Goal: Task Accomplishment & Management: Manage account settings

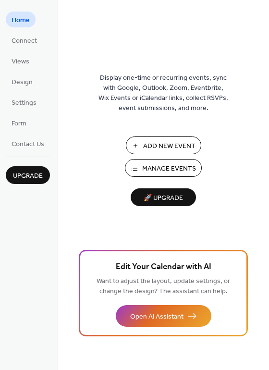
click at [162, 167] on span "Manage Events" at bounding box center [169, 169] width 54 height 10
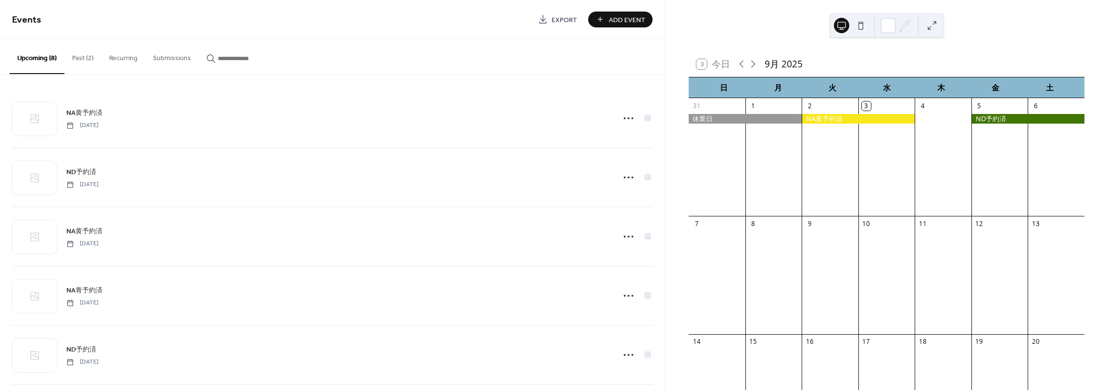
click at [89, 62] on button "Past (2)" at bounding box center [82, 56] width 37 height 34
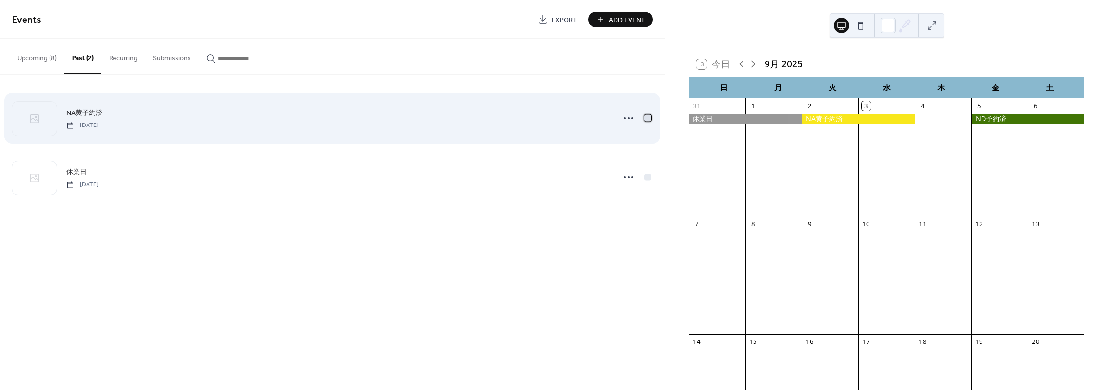
click at [651, 122] on div at bounding box center [648, 118] width 10 height 10
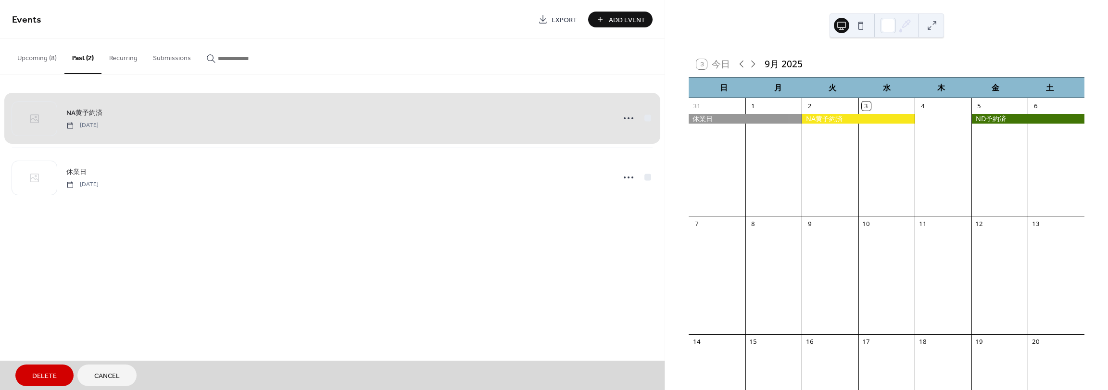
click at [651, 122] on div "NA黄予約済 [DATE]" at bounding box center [332, 118] width 641 height 59
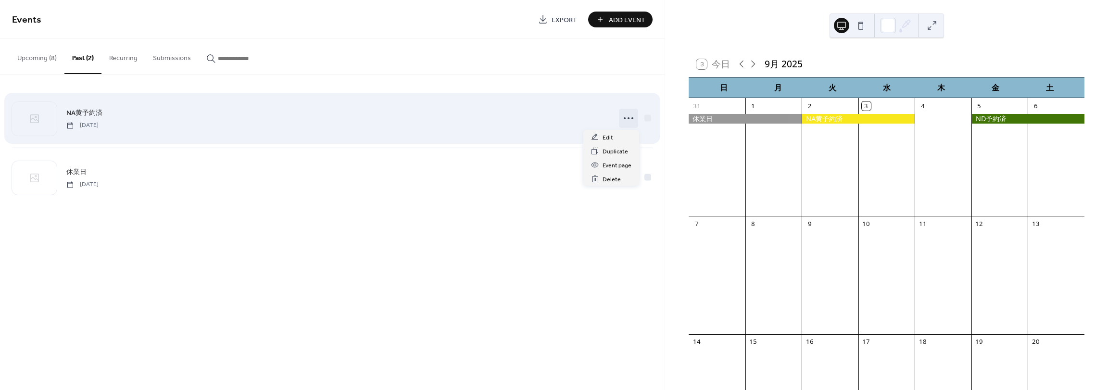
click at [624, 121] on icon at bounding box center [628, 118] width 15 height 15
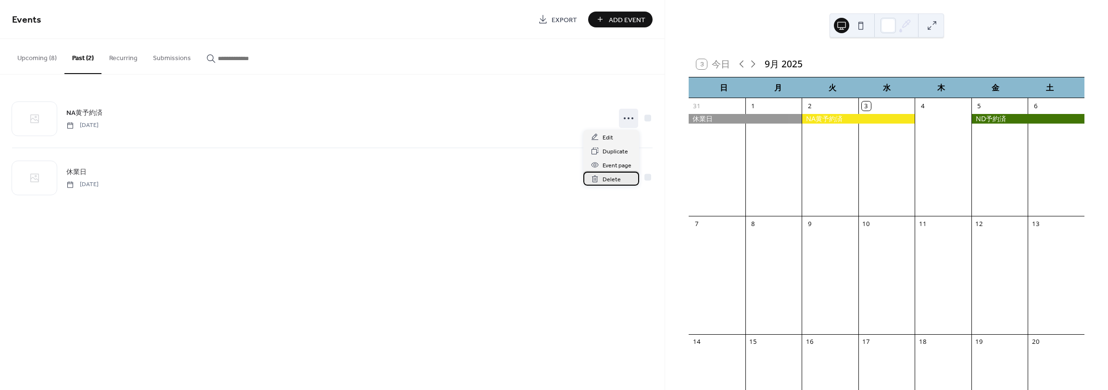
click at [612, 176] on span "Delete" at bounding box center [612, 180] width 18 height 10
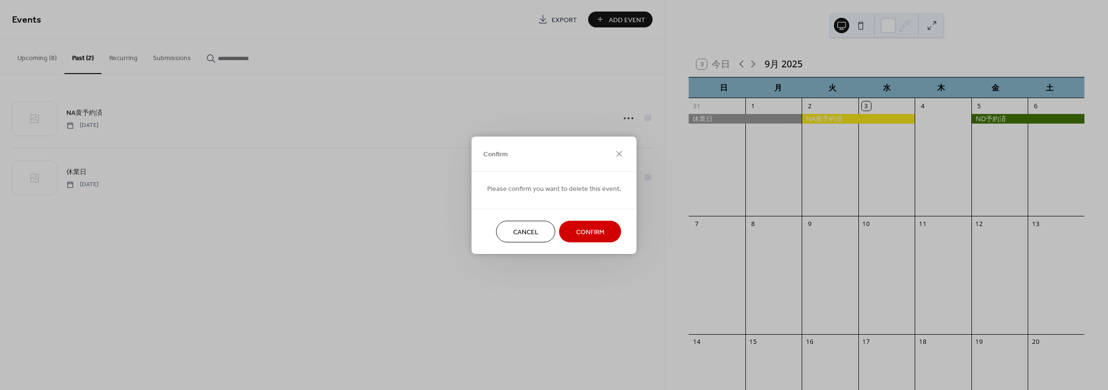
click at [587, 234] on span "Confirm" at bounding box center [590, 232] width 28 height 10
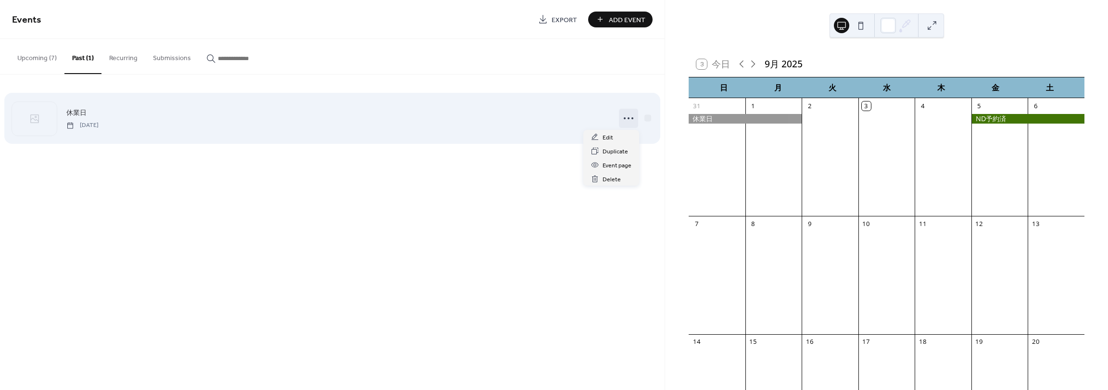
click at [622, 124] on icon at bounding box center [628, 118] width 15 height 15
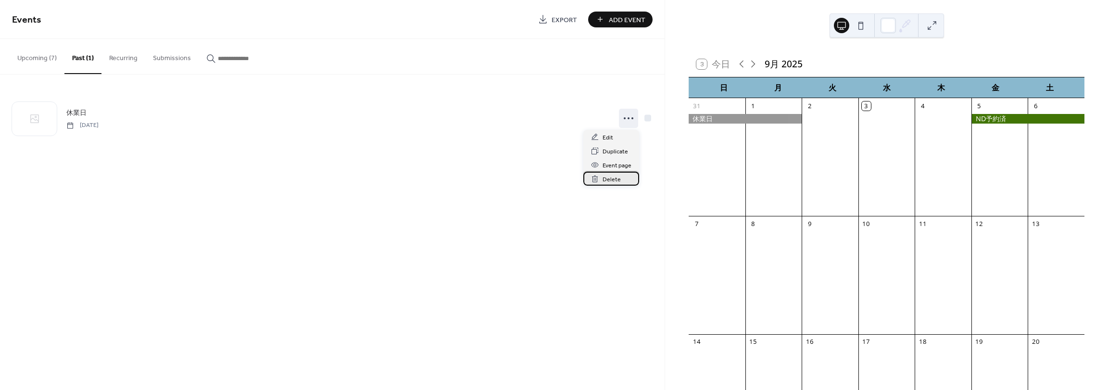
click at [613, 180] on span "Delete" at bounding box center [612, 180] width 18 height 10
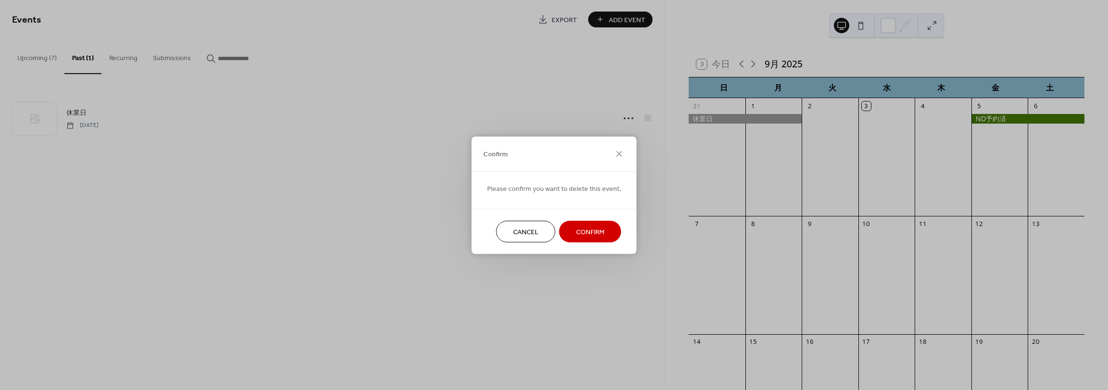
drag, startPoint x: 591, startPoint y: 237, endPoint x: 593, endPoint y: 232, distance: 5.6
click at [593, 232] on span "Confirm" at bounding box center [590, 232] width 28 height 10
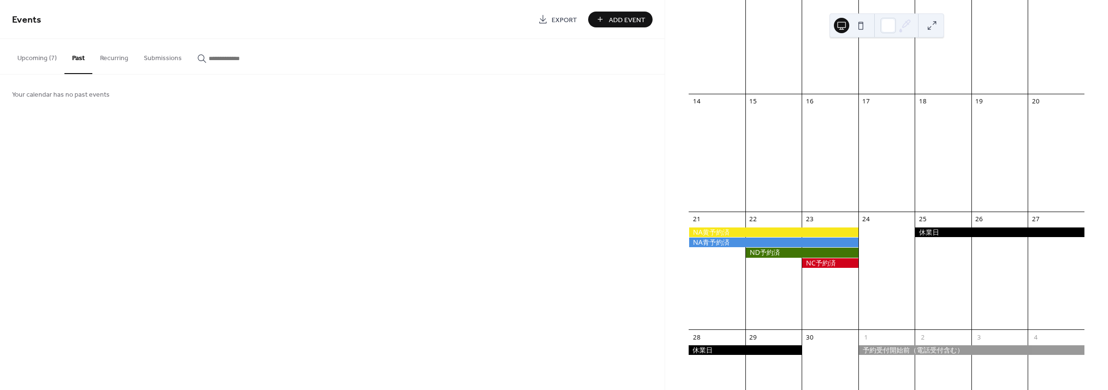
scroll to position [439, 0]
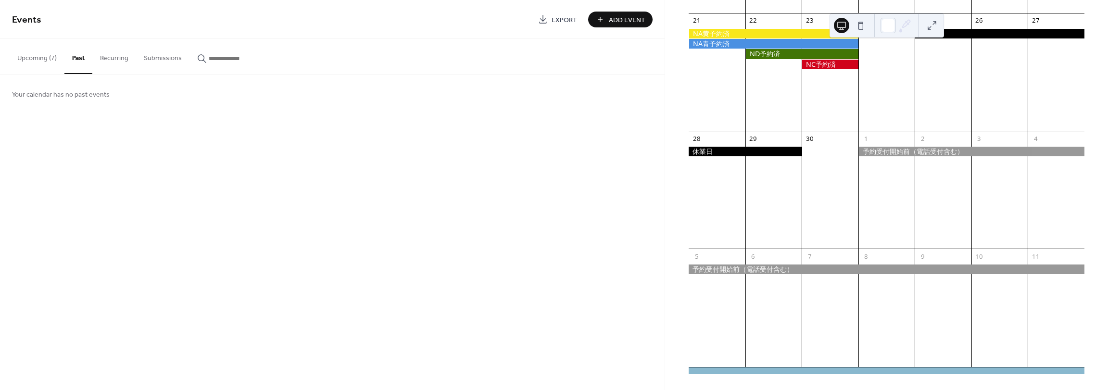
click at [50, 63] on button "Upcoming (7)" at bounding box center [37, 56] width 55 height 34
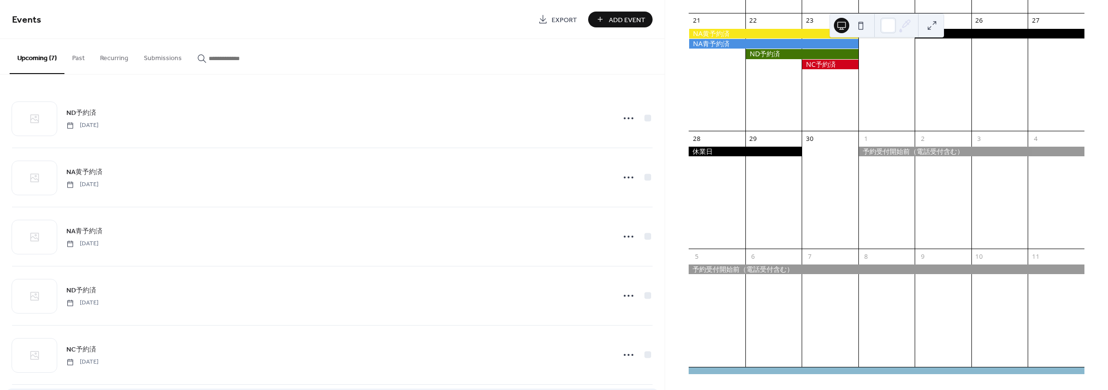
scroll to position [127, 0]
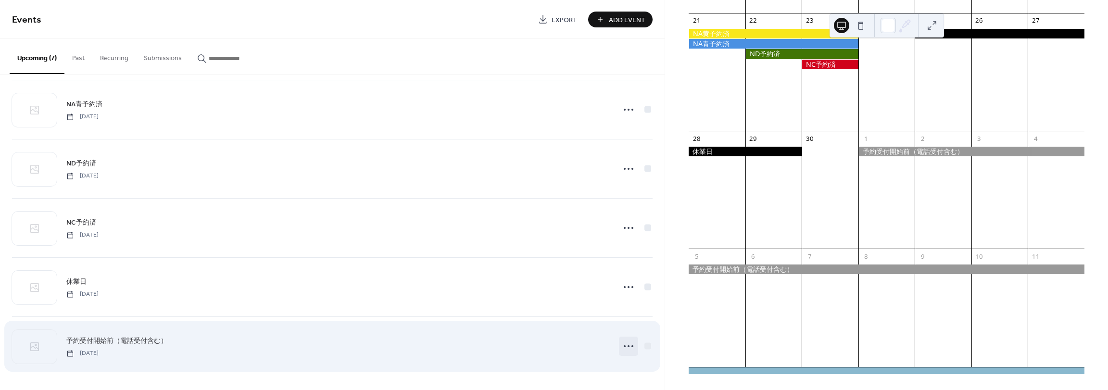
click at [630, 350] on icon at bounding box center [628, 346] width 15 height 15
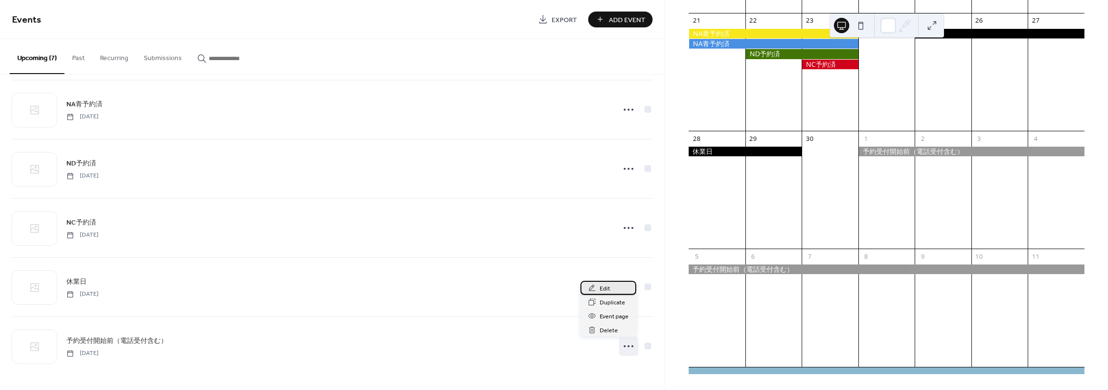
click at [618, 291] on div "Edit" at bounding box center [609, 288] width 56 height 14
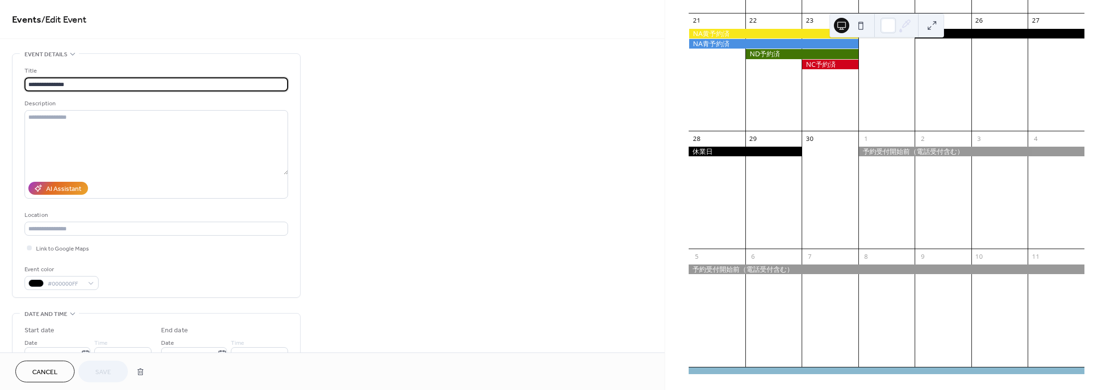
scroll to position [240, 0]
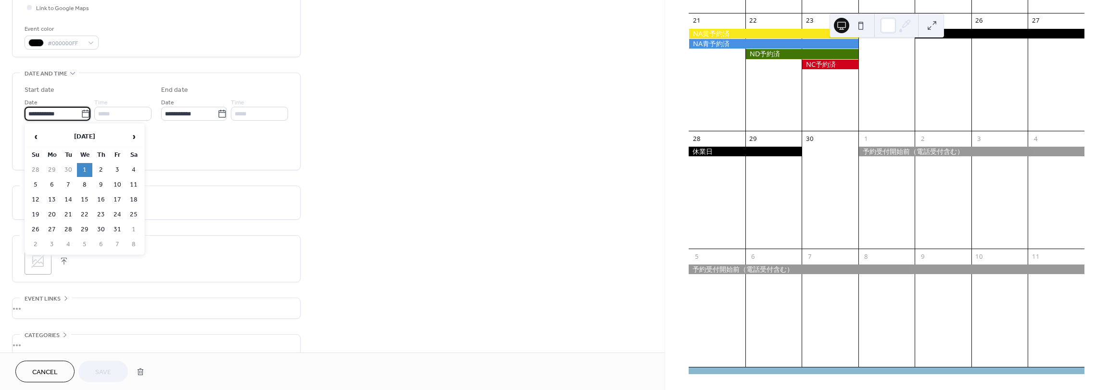
click at [60, 113] on input "**********" at bounding box center [53, 114] width 56 height 14
click at [133, 137] on span "›" at bounding box center [133, 136] width 14 height 19
click at [132, 171] on td "1" at bounding box center [133, 170] width 15 height 14
type input "**********"
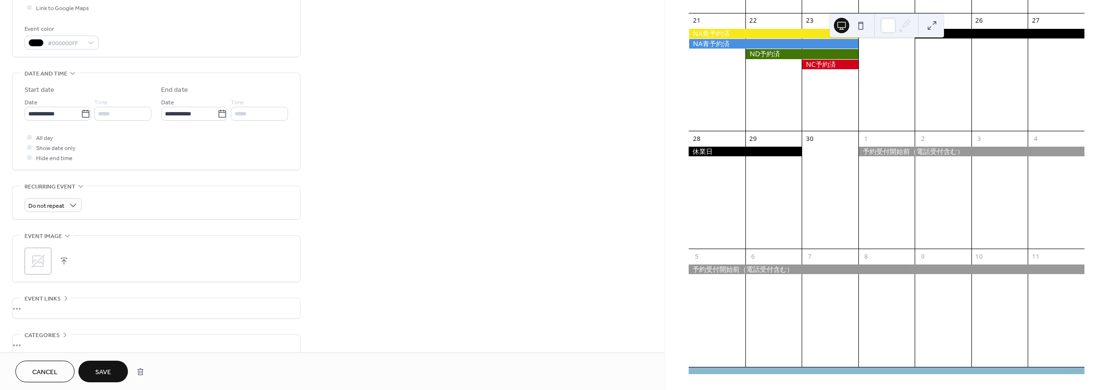
click at [101, 372] on span "Save" at bounding box center [103, 372] width 16 height 10
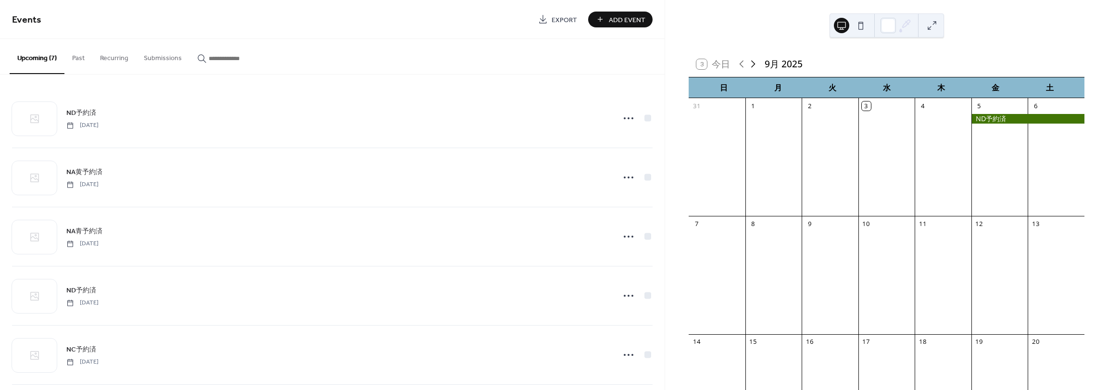
click at [754, 60] on icon at bounding box center [753, 64] width 12 height 12
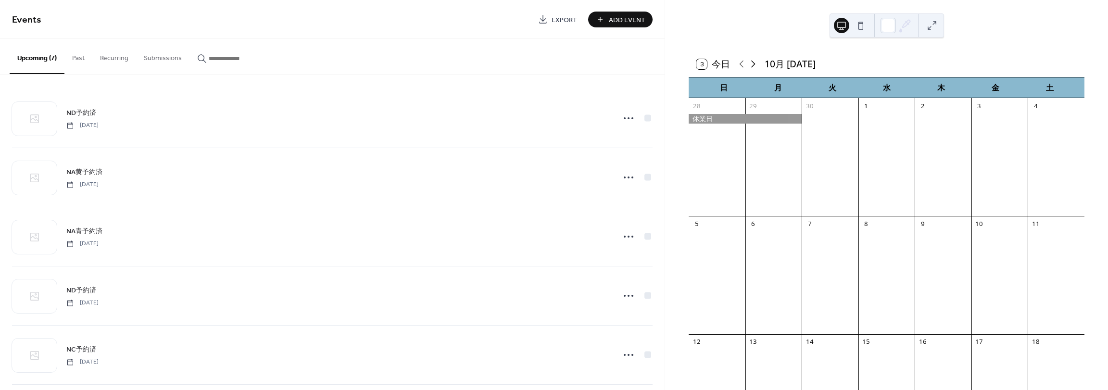
click at [754, 60] on icon at bounding box center [753, 64] width 12 height 12
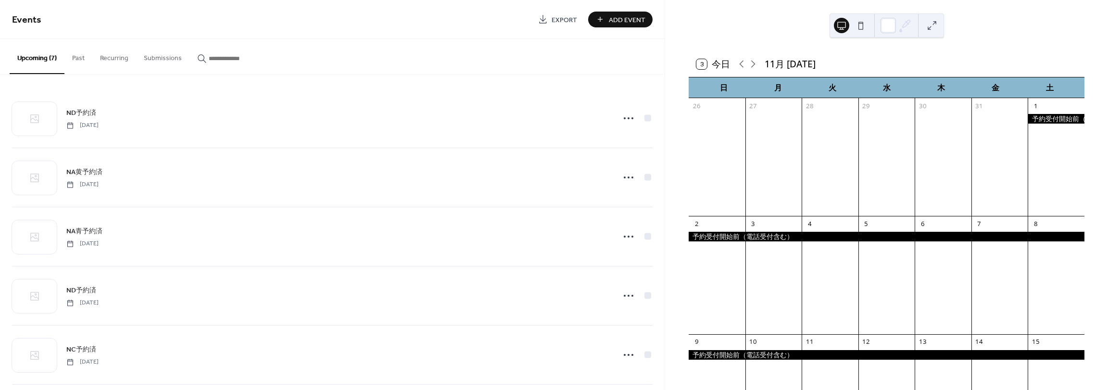
scroll to position [160, 0]
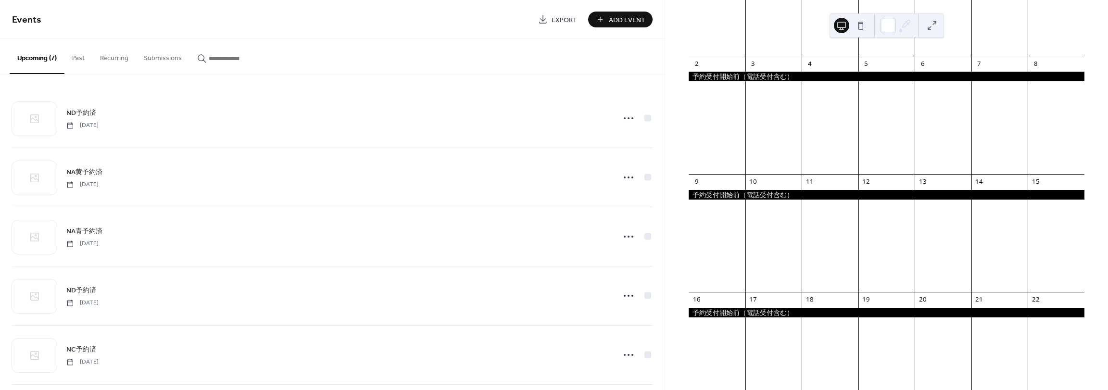
click at [624, 23] on span "Add Event" at bounding box center [627, 20] width 37 height 10
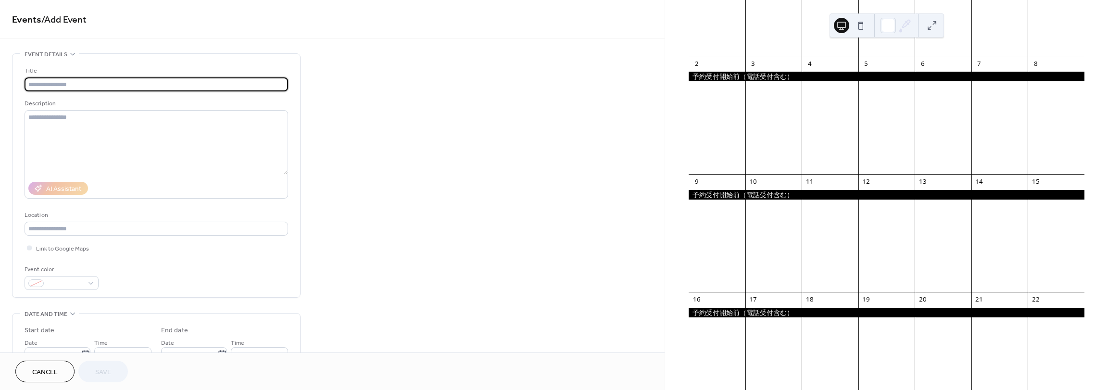
click at [102, 90] on input "text" at bounding box center [157, 84] width 264 height 14
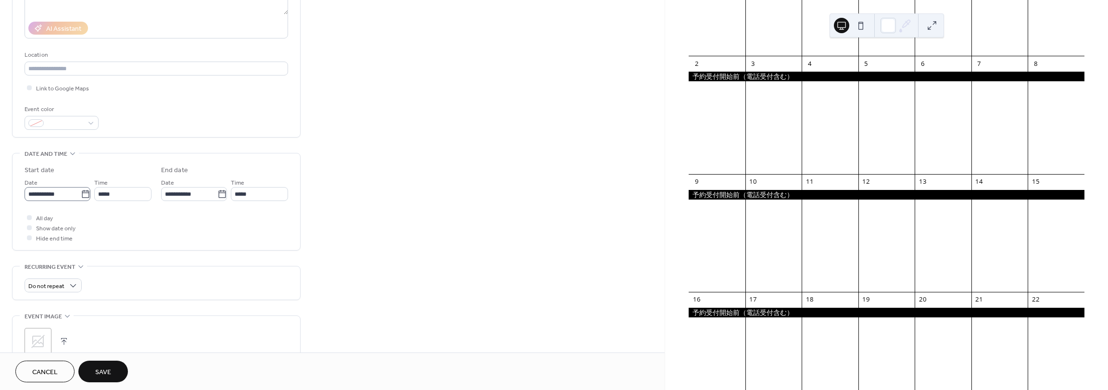
type input "***"
click at [63, 191] on input "**********" at bounding box center [53, 194] width 56 height 14
click at [34, 218] on span "‹" at bounding box center [35, 216] width 14 height 19
click at [136, 224] on span "›" at bounding box center [133, 216] width 14 height 19
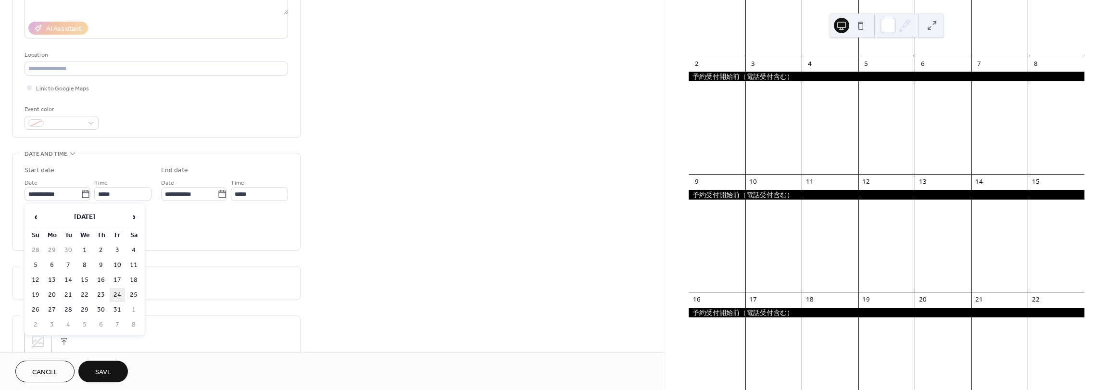
click at [115, 296] on td "24" at bounding box center [117, 295] width 15 height 14
type input "**********"
click at [200, 196] on input "**********" at bounding box center [189, 194] width 56 height 14
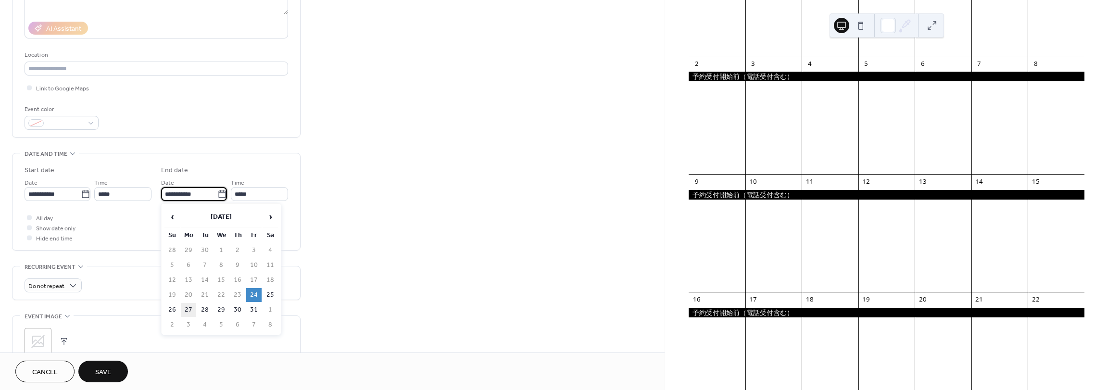
click at [189, 312] on td "27" at bounding box center [188, 310] width 15 height 14
type input "**********"
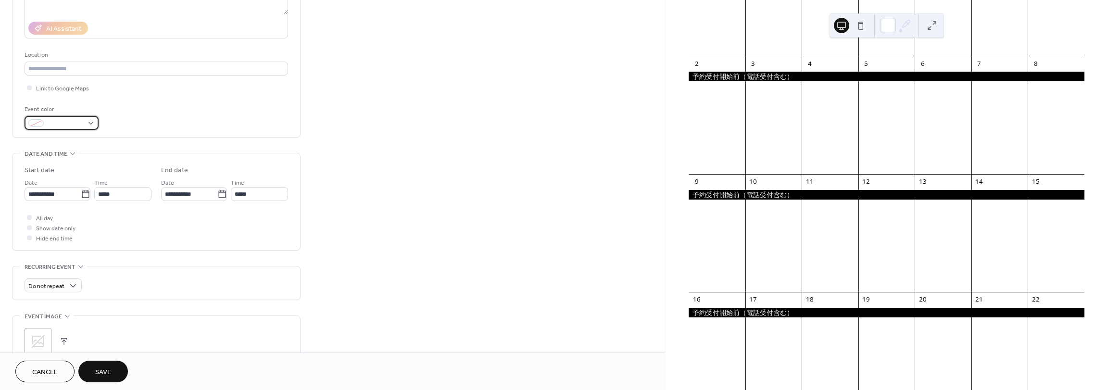
click at [82, 119] on span at bounding box center [66, 124] width 36 height 10
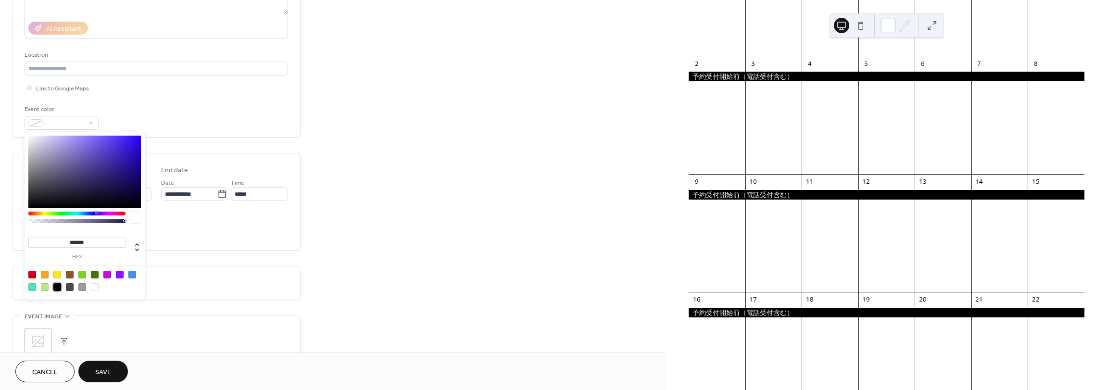
click at [55, 290] on div at bounding box center [57, 287] width 8 height 8
type input "*******"
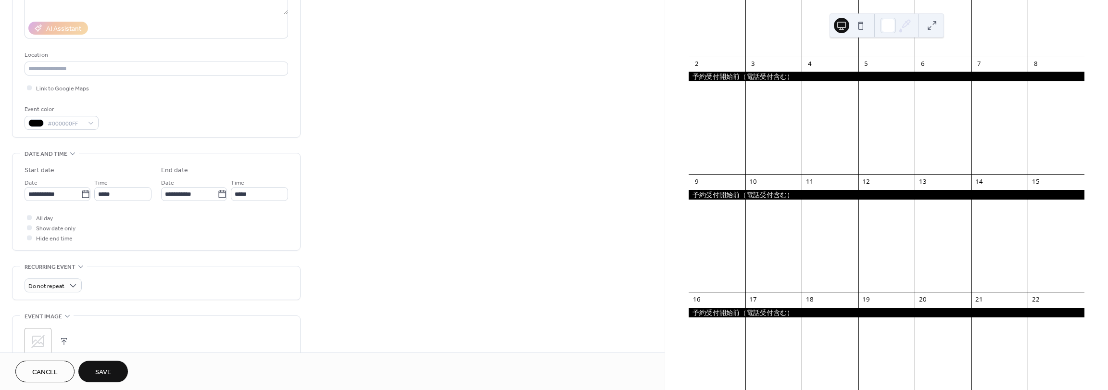
click at [101, 370] on span "Save" at bounding box center [103, 372] width 16 height 10
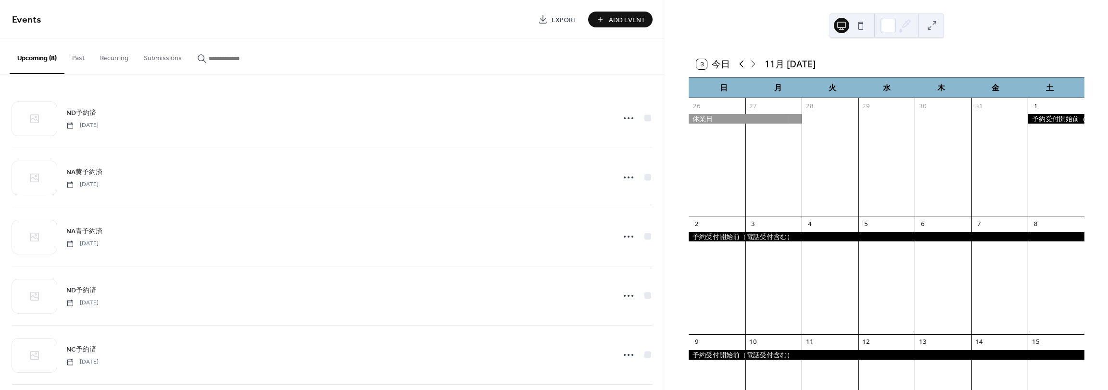
click at [744, 65] on icon at bounding box center [742, 64] width 12 height 12
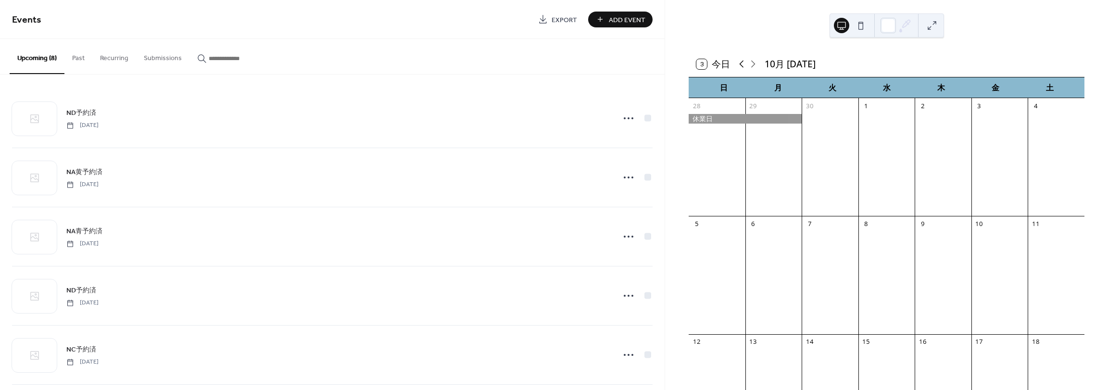
click at [744, 65] on icon at bounding box center [742, 64] width 12 height 12
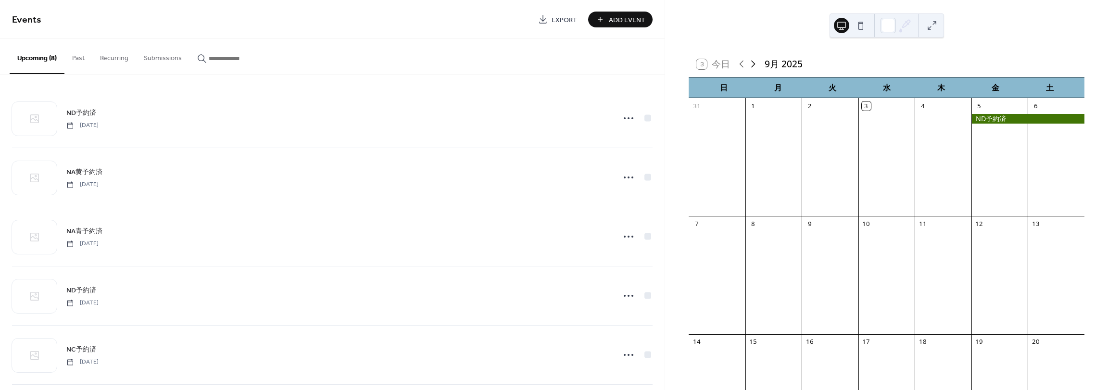
click at [758, 65] on icon at bounding box center [753, 64] width 12 height 12
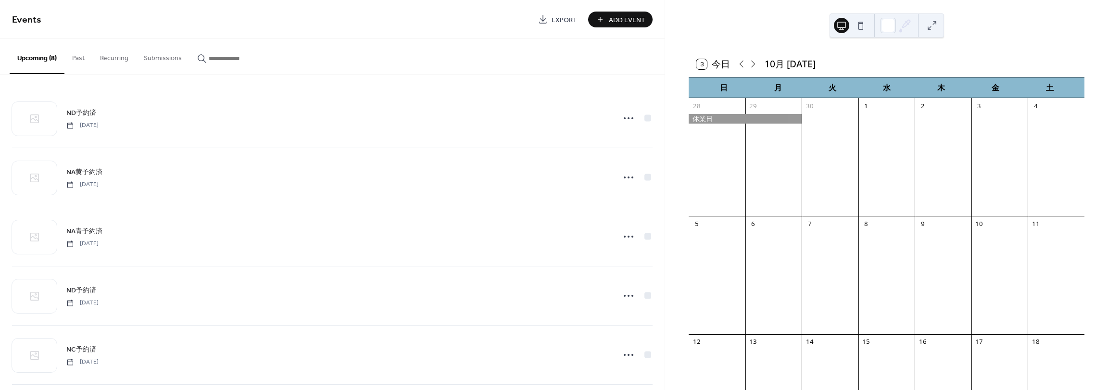
scroll to position [80, 0]
